Goal: Information Seeking & Learning: Learn about a topic

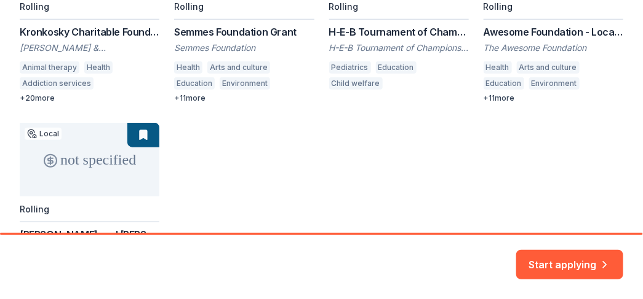
scroll to position [324, 0]
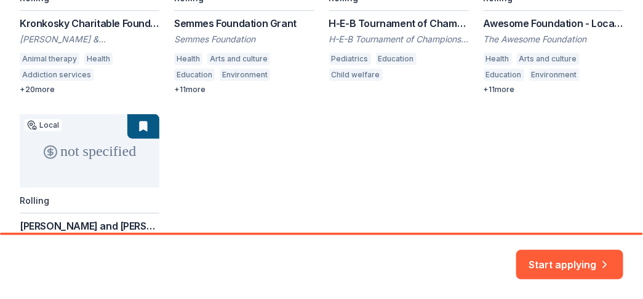
click at [192, 89] on div "not specified Local Rolling Kronkosky Charitable Foundation [PERSON_NAME] & [PE…" at bounding box center [321, 104] width 603 height 386
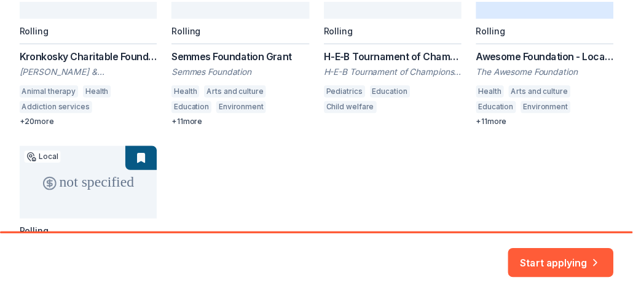
scroll to position [307, 0]
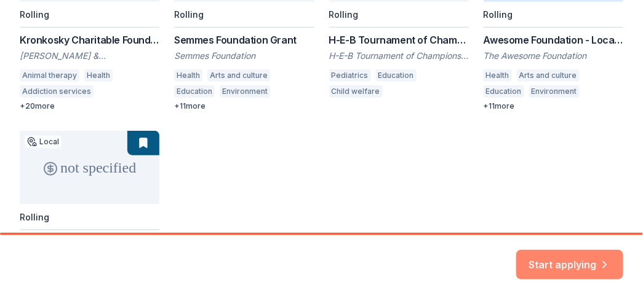
click at [573, 263] on button "Start applying" at bounding box center [569, 259] width 107 height 30
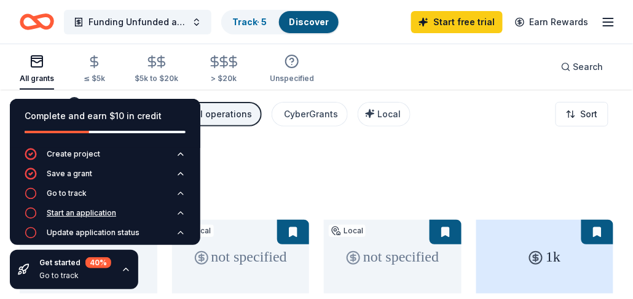
scroll to position [11, 0]
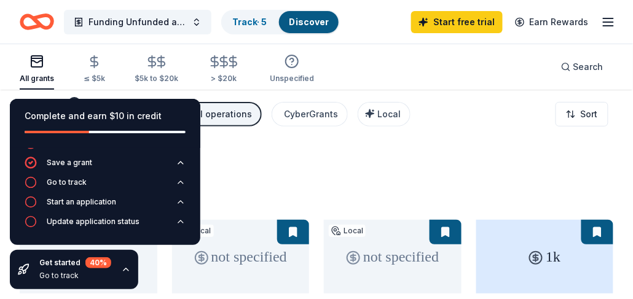
click at [322, 151] on div "127 results in [GEOGRAPHIC_DATA], [GEOGRAPHIC_DATA]" at bounding box center [317, 178] width 594 height 54
click at [603, 25] on icon "button" at bounding box center [608, 22] width 15 height 15
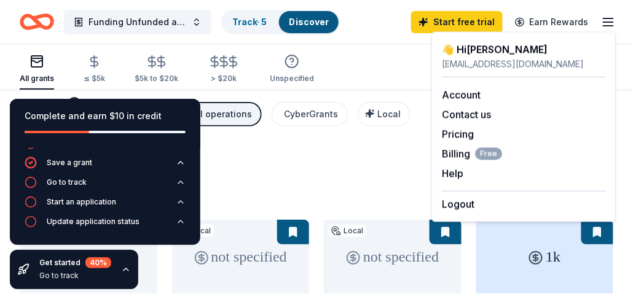
click at [409, 89] on div "All grants ≤ $5k $5k to $20k > $20k Unspecified Search" at bounding box center [317, 66] width 594 height 45
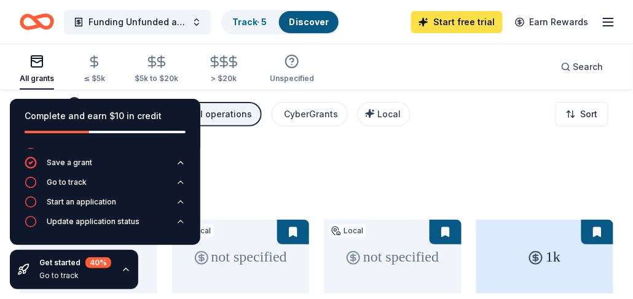
click at [466, 21] on link "Start free trial" at bounding box center [457, 22] width 92 height 22
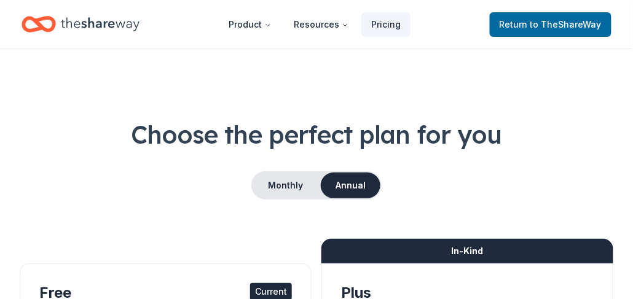
click at [466, 21] on nav "Product Resources Pricing Return to TheShareWay" at bounding box center [317, 24] width 590 height 29
